Goal: Navigation & Orientation: Find specific page/section

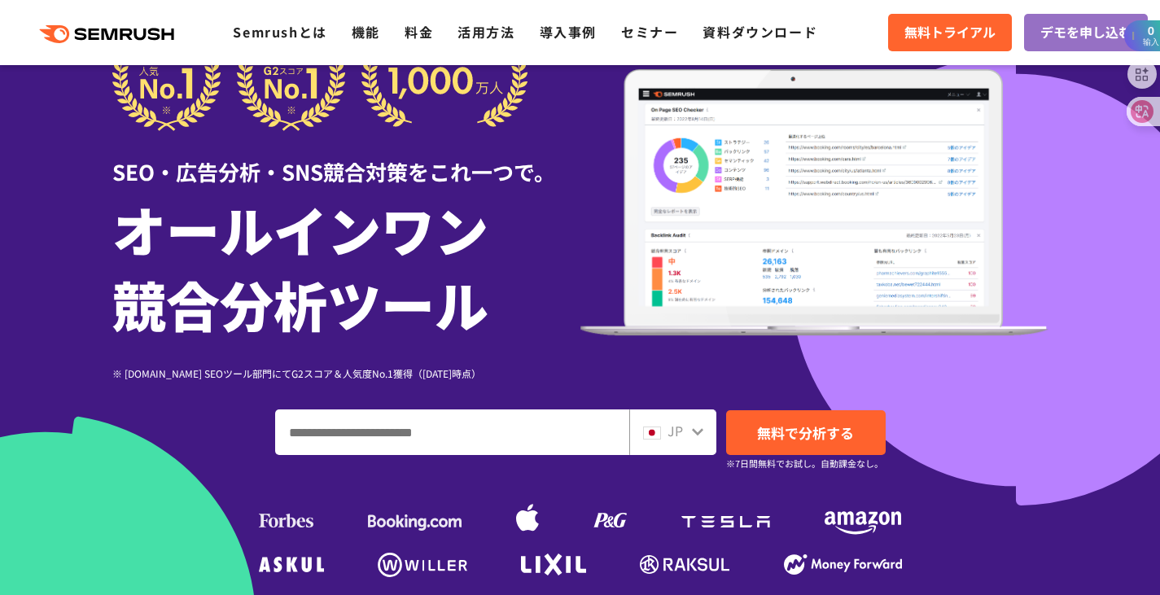
click at [454, 428] on input "ドメイン、キーワードまたはURLを入力してください" at bounding box center [452, 432] width 353 height 44
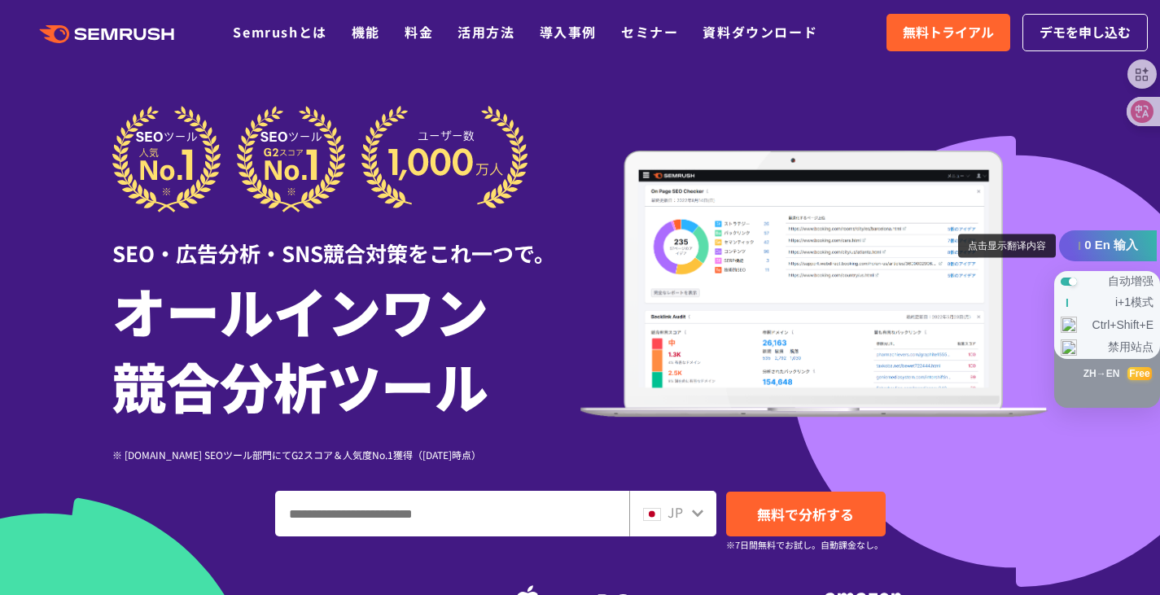
drag, startPoint x: 1132, startPoint y: 36, endPoint x: 1118, endPoint y: 244, distance: 208.9
click at [1118, 244] on span "0 En 输入" at bounding box center [1112, 245] width 54 height 15
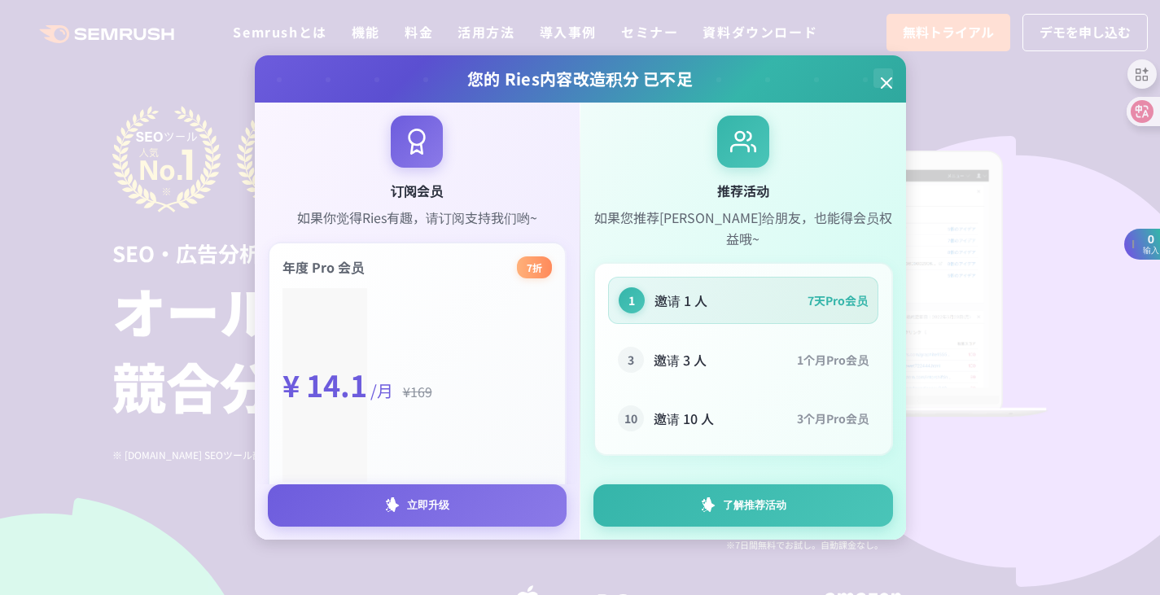
click at [888, 87] on div at bounding box center [884, 78] width 20 height 20
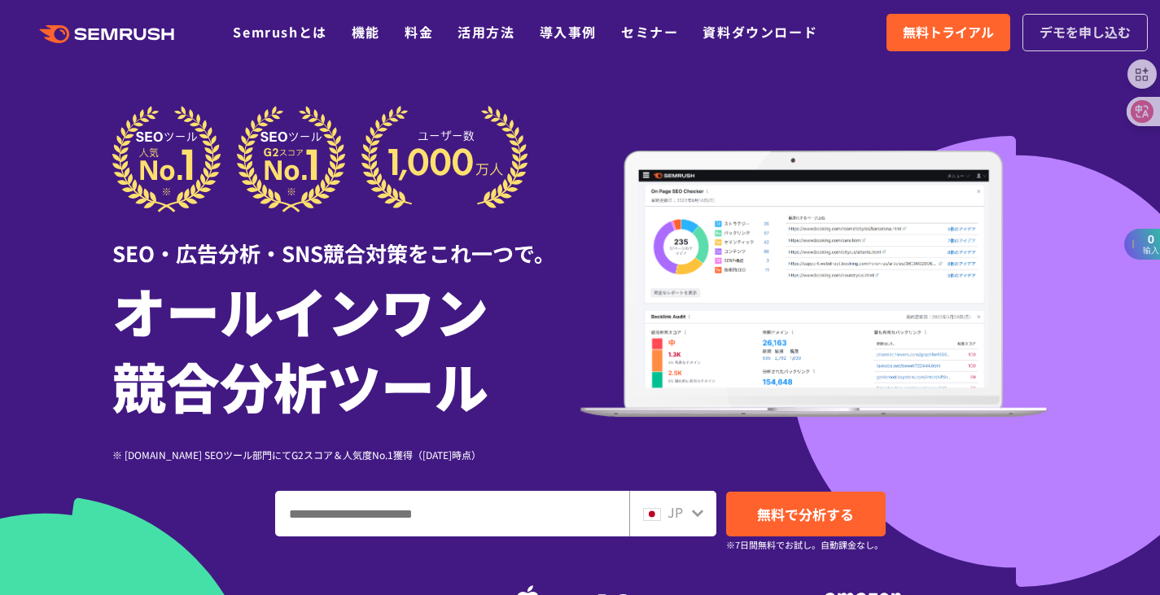
click at [1093, 43] on link "デモを申し込む" at bounding box center [1085, 32] width 125 height 37
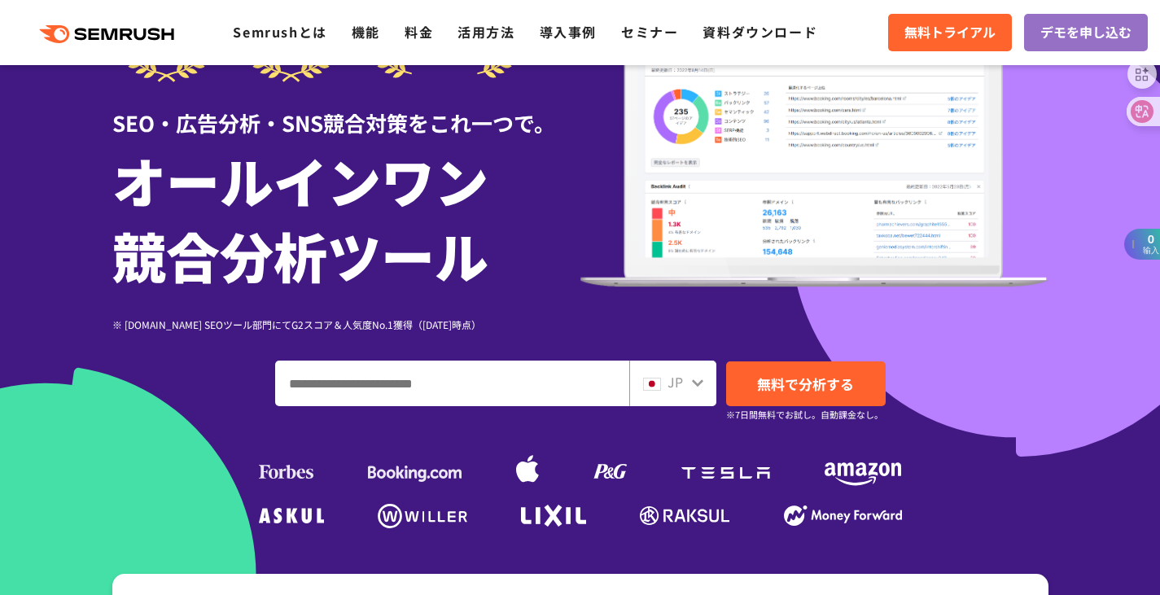
scroll to position [244, 0]
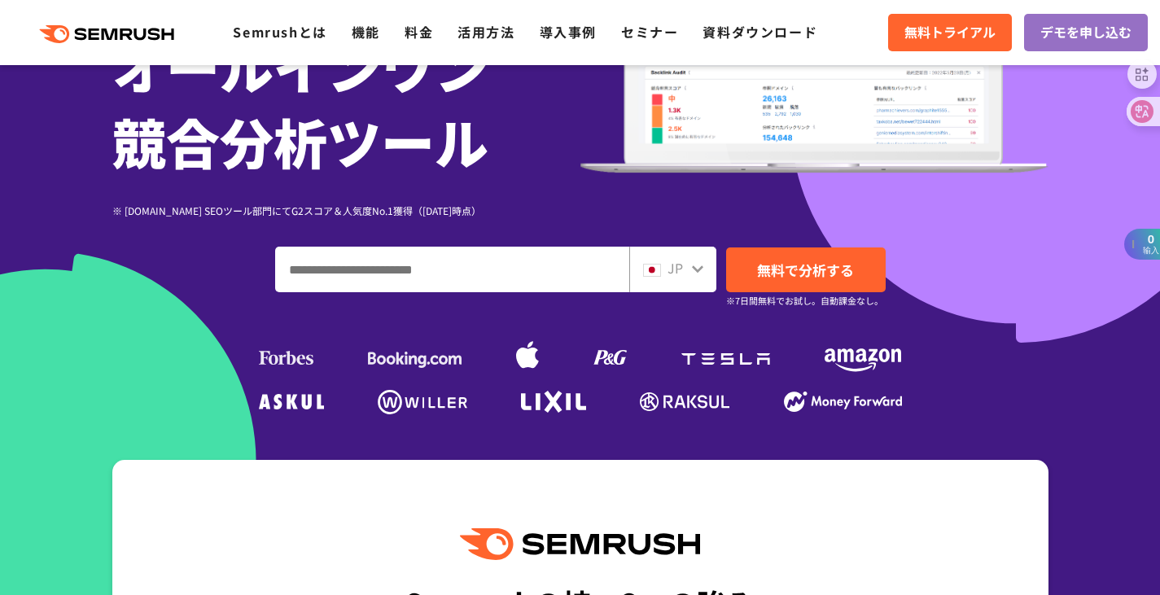
click at [453, 261] on input "ドメイン、キーワードまたはURLを入力してください" at bounding box center [452, 270] width 353 height 44
paste input "*******"
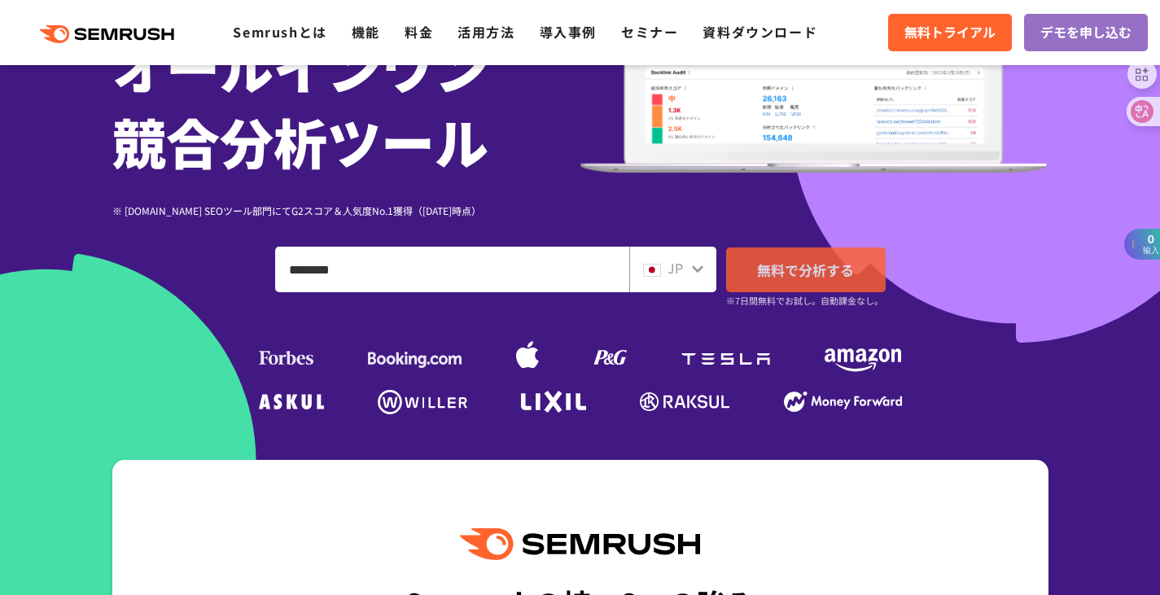
type input "*******"
click at [777, 276] on span "無料で分析する" at bounding box center [805, 270] width 97 height 20
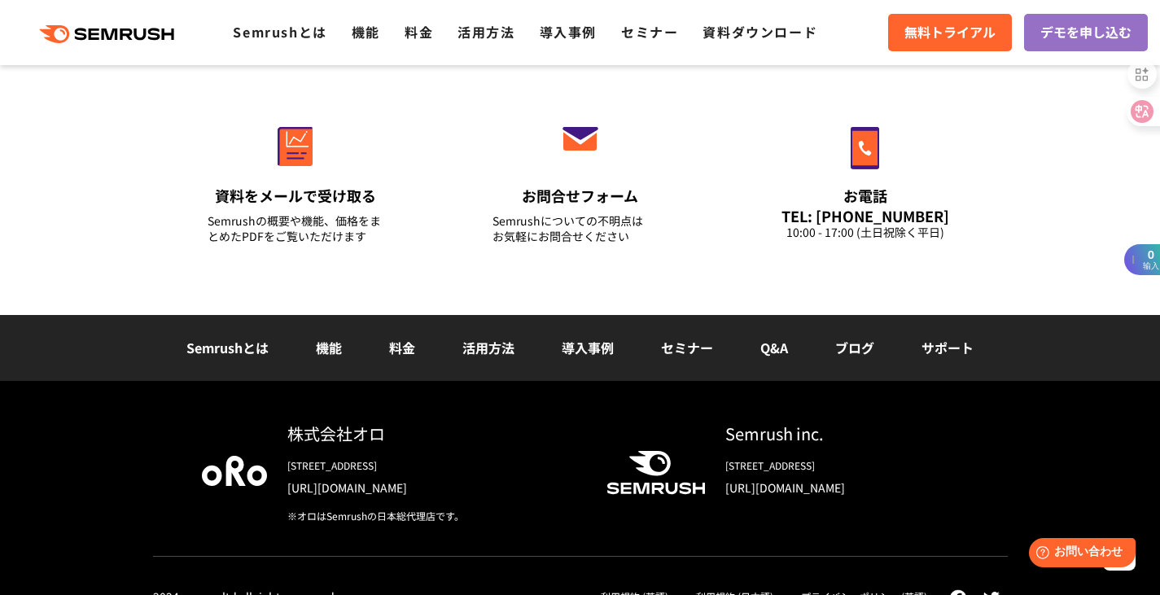
scroll to position [5845, 0]
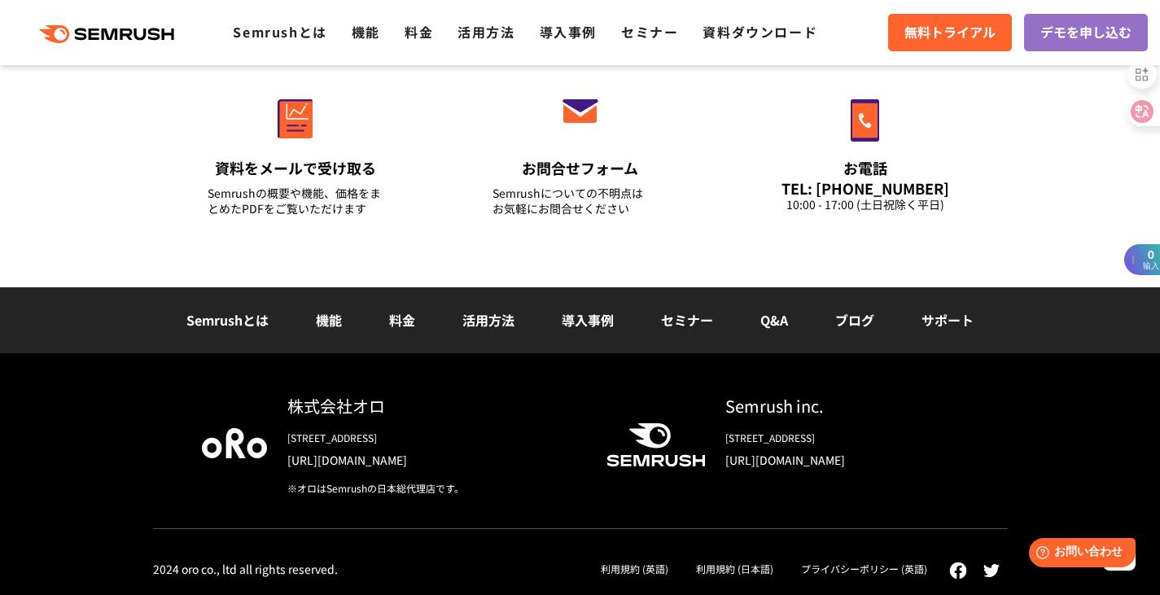
click at [634, 566] on link "利用規約 (英語)" at bounding box center [635, 569] width 68 height 14
